Goal: Navigation & Orientation: Find specific page/section

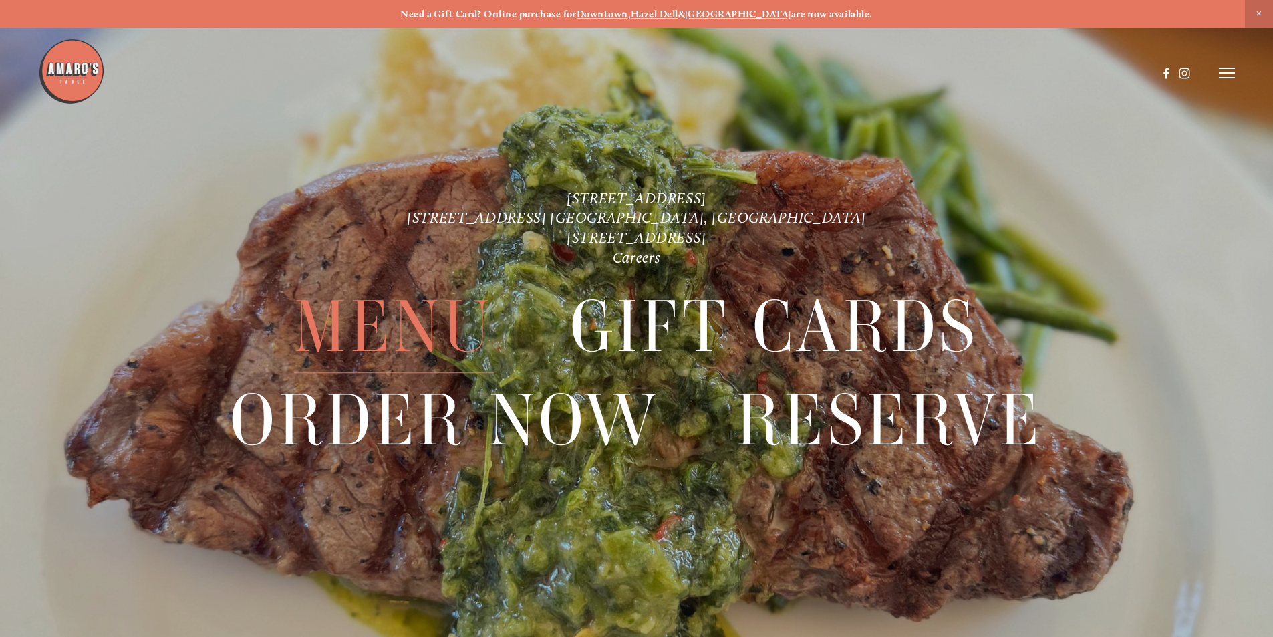
click at [428, 321] on span "Menu" at bounding box center [393, 327] width 199 height 92
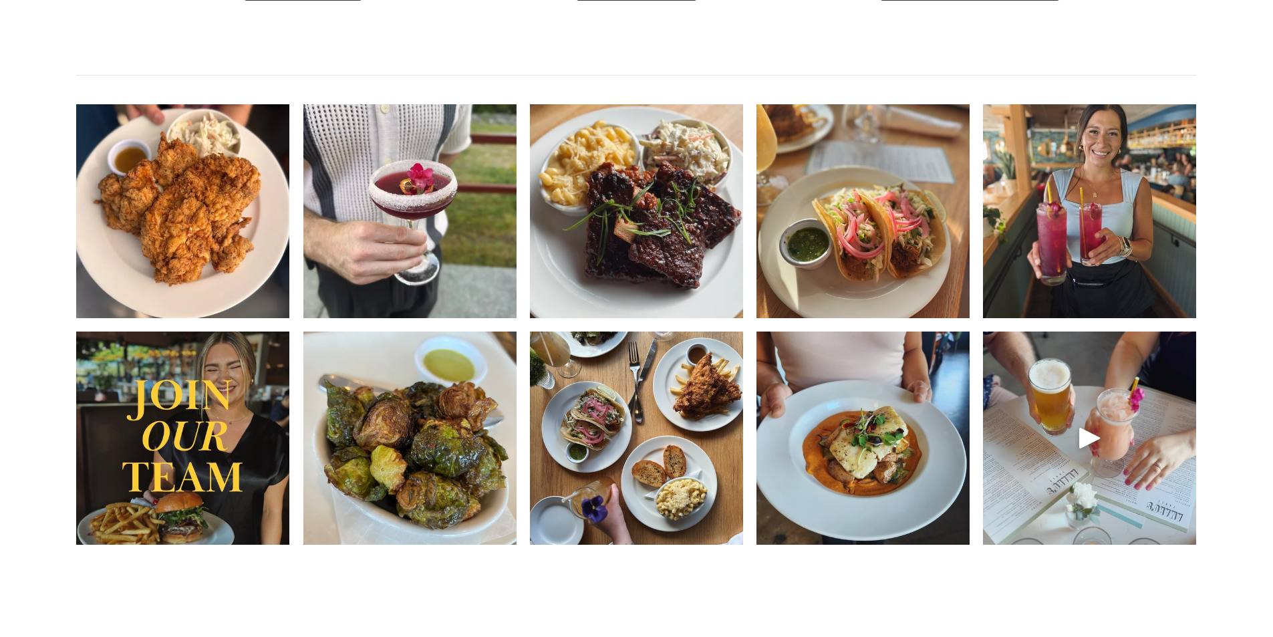
scroll to position [2104, 0]
